Goal: Task Accomplishment & Management: Use online tool/utility

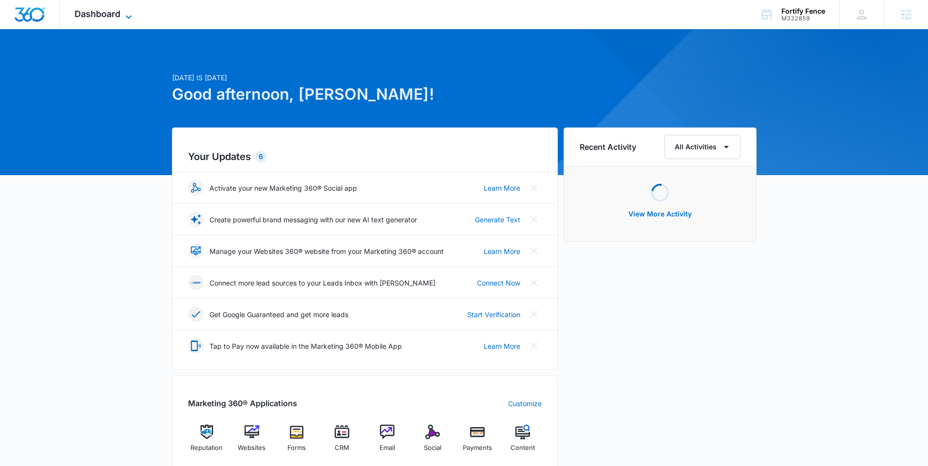
click at [106, 9] on span "Dashboard" at bounding box center [98, 14] width 46 height 10
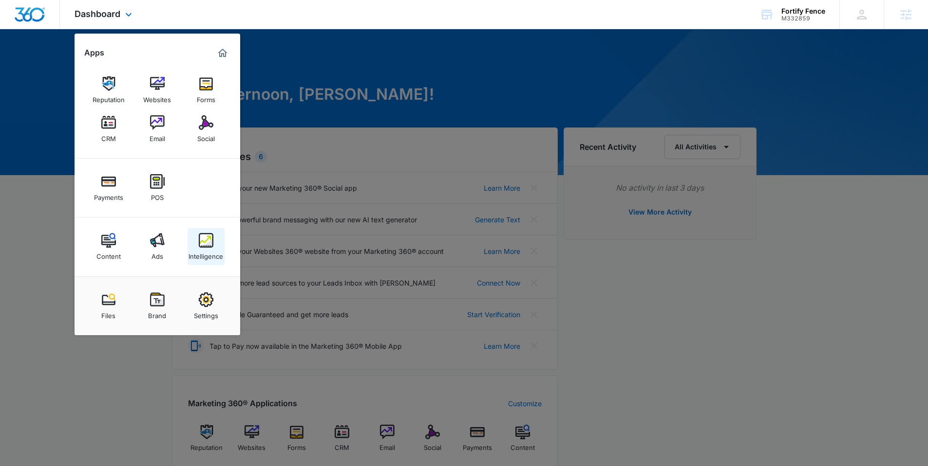
click at [211, 249] on div "Intelligence" at bounding box center [205, 254] width 35 height 13
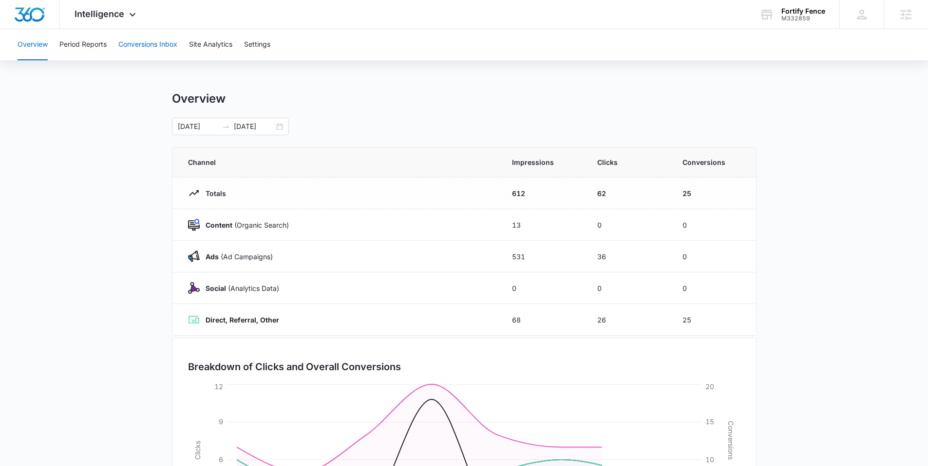
click at [160, 45] on button "Conversions Inbox" at bounding box center [147, 44] width 59 height 31
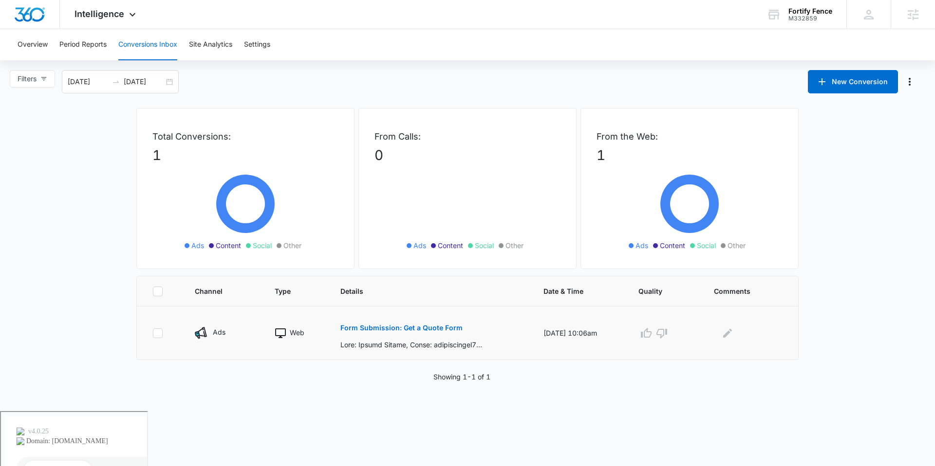
click at [405, 327] on p "Form Submission: Get a Quote Form" at bounding box center [401, 328] width 122 height 7
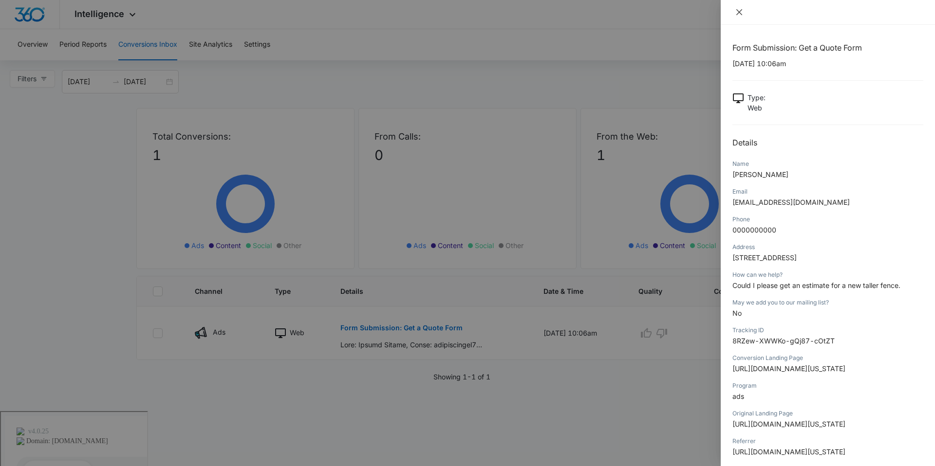
click at [737, 14] on icon "close" at bounding box center [739, 12] width 6 height 6
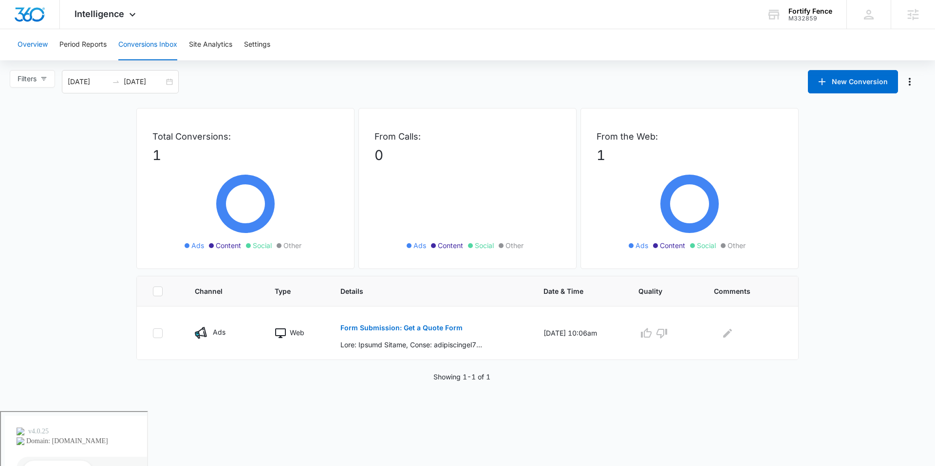
click at [35, 46] on button "Overview" at bounding box center [33, 44] width 30 height 31
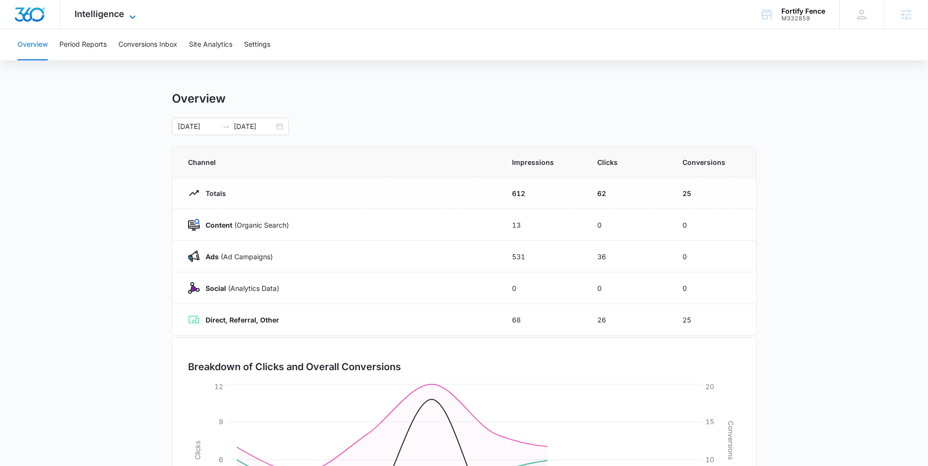
click at [89, 14] on span "Intelligence" at bounding box center [100, 14] width 50 height 10
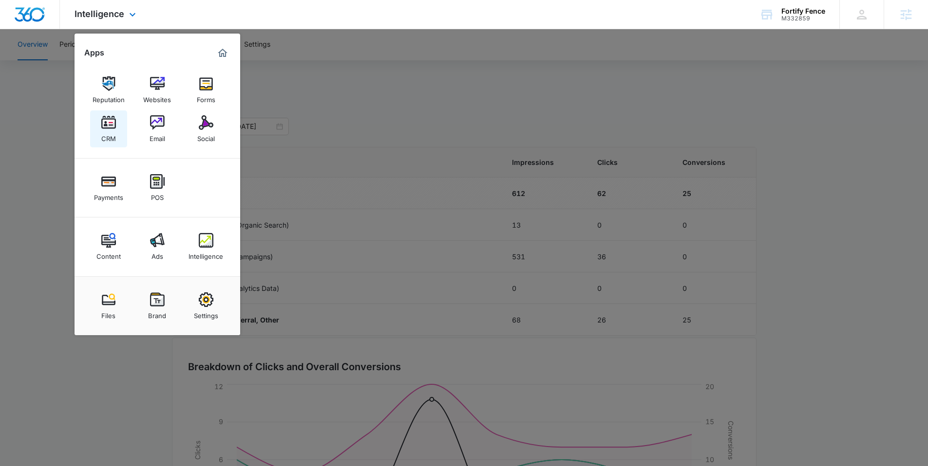
click at [107, 128] on img at bounding box center [108, 122] width 15 height 15
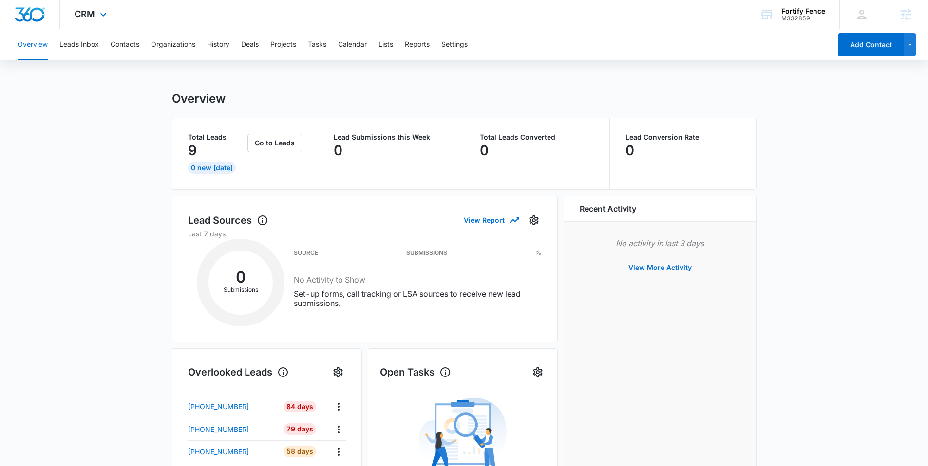
click at [80, 4] on div "CRM Apps Reputation Websites Forms CRM Email Social Payments POS Content Ads In…" at bounding box center [92, 14] width 64 height 29
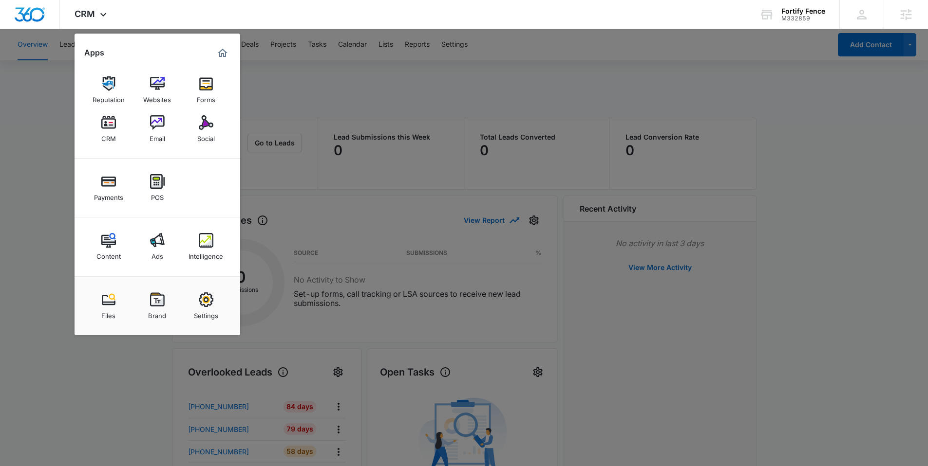
click at [215, 255] on div "Intelligence" at bounding box center [205, 254] width 35 height 13
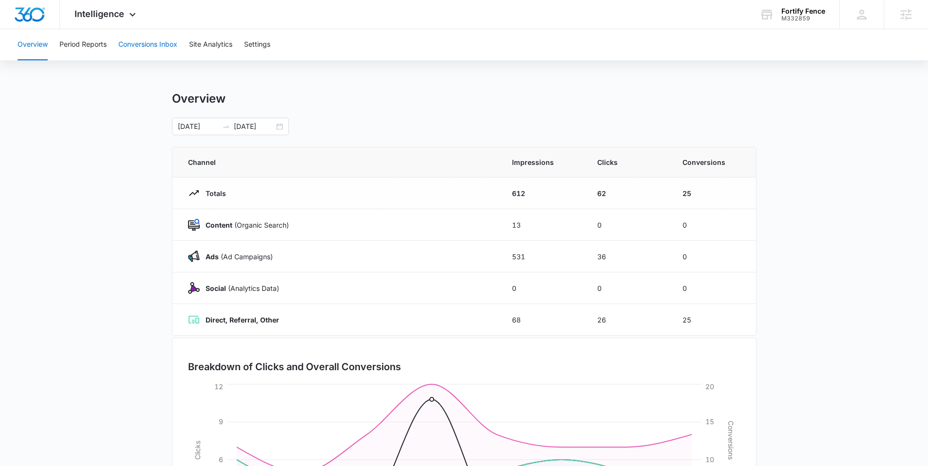
click at [143, 45] on button "Conversions Inbox" at bounding box center [147, 44] width 59 height 31
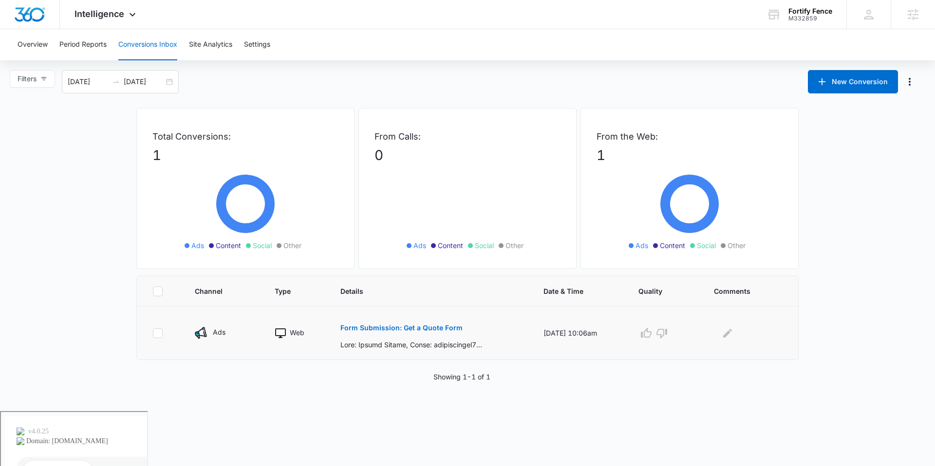
click at [387, 323] on button "Form Submission: Get a Quote Form" at bounding box center [401, 328] width 122 height 23
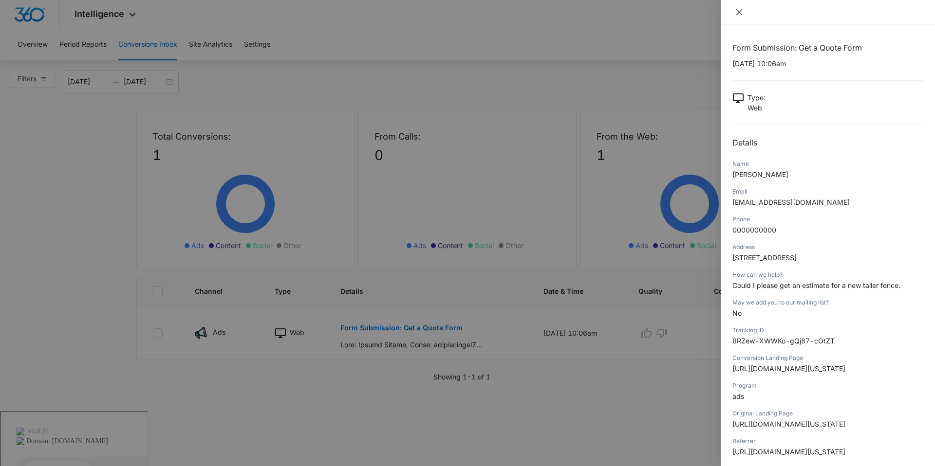
click at [741, 11] on icon "close" at bounding box center [739, 12] width 8 height 8
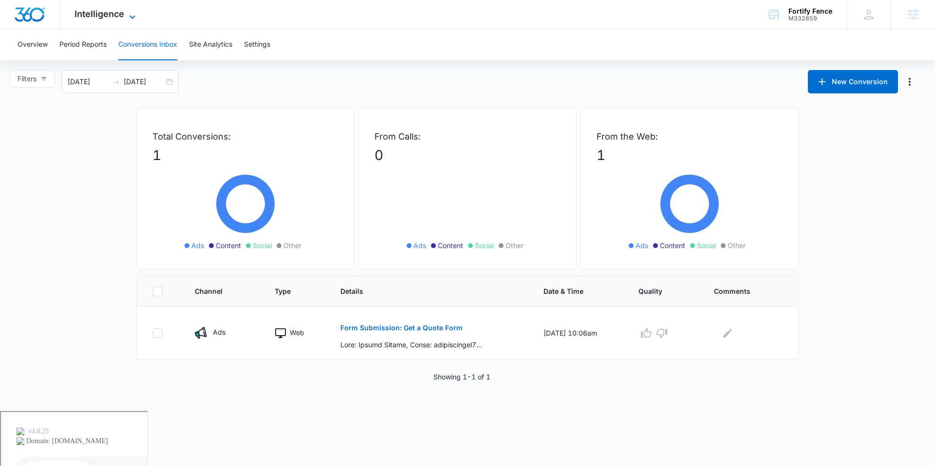
click at [103, 17] on span "Intelligence" at bounding box center [100, 14] width 50 height 10
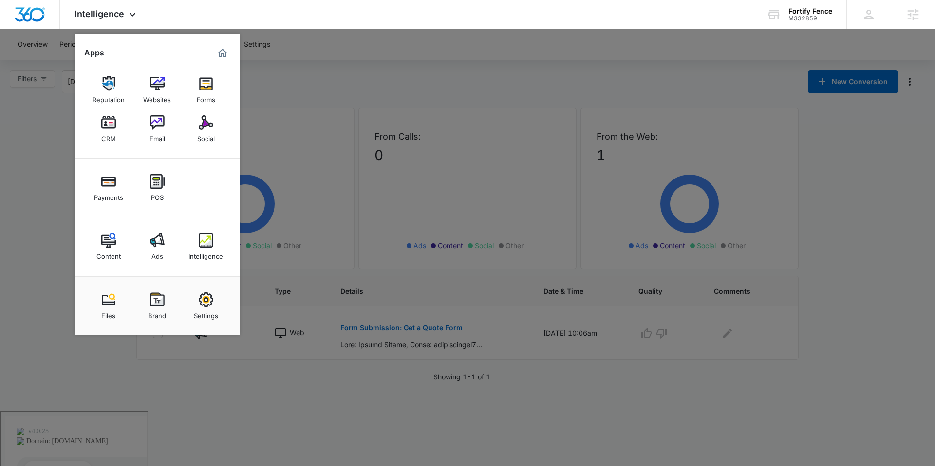
click at [158, 237] on img at bounding box center [157, 240] width 15 height 15
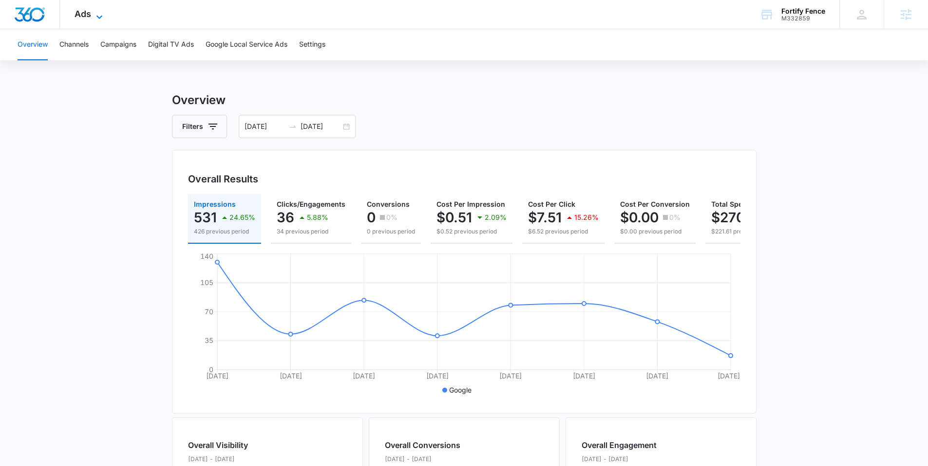
click at [82, 9] on span "Ads" at bounding box center [83, 14] width 17 height 10
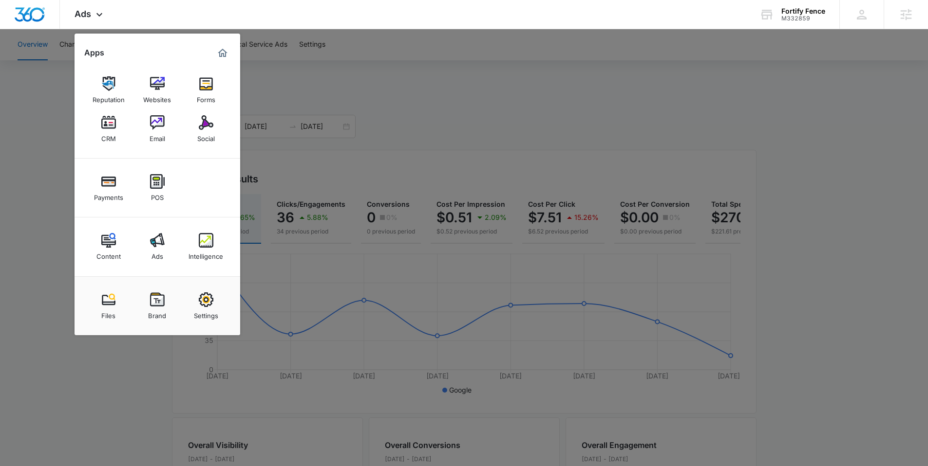
click at [428, 119] on div at bounding box center [464, 233] width 928 height 466
